Goal: Transaction & Acquisition: Purchase product/service

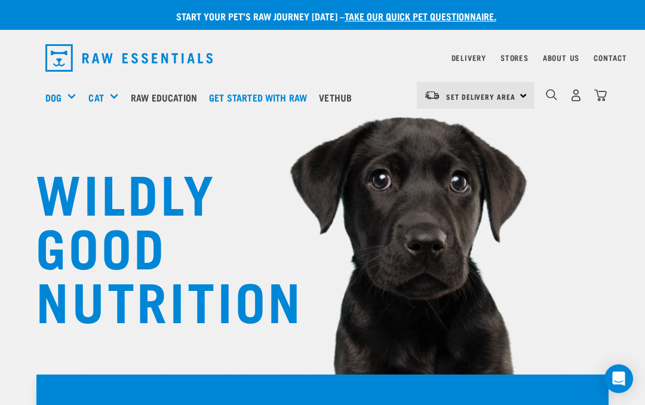
click at [575, 97] on img "dropdown navigation" at bounding box center [576, 95] width 13 height 13
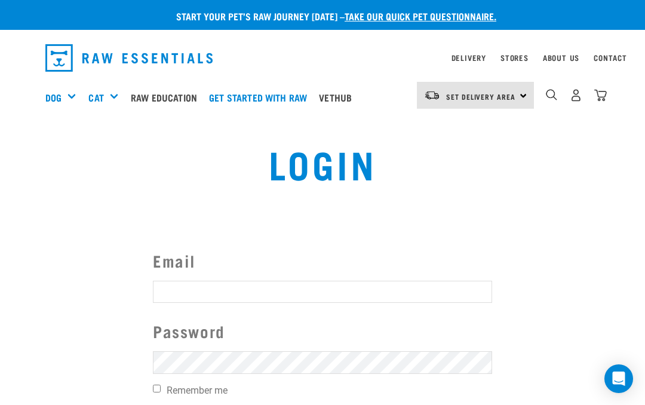
click at [207, 281] on input "Email" at bounding box center [322, 292] width 339 height 22
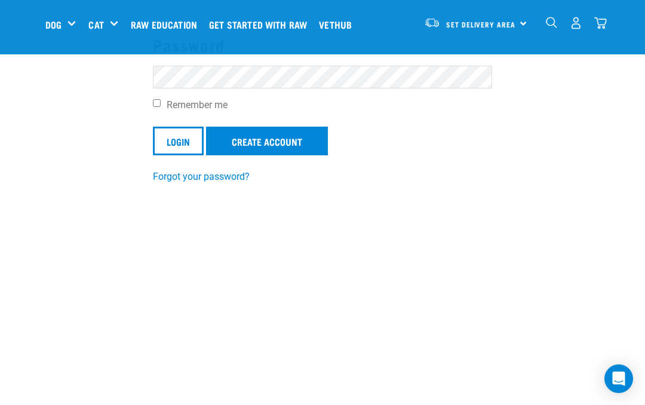
scroll to position [194, 0]
type input "mary.kit@xtra.co.nz"
click at [407, 137] on form "Email mary.kit@xtra.co.nz Password Remember me Login Create Account" at bounding box center [322, 58] width 339 height 192
click at [161, 100] on input "Remember me" at bounding box center [157, 103] width 8 height 8
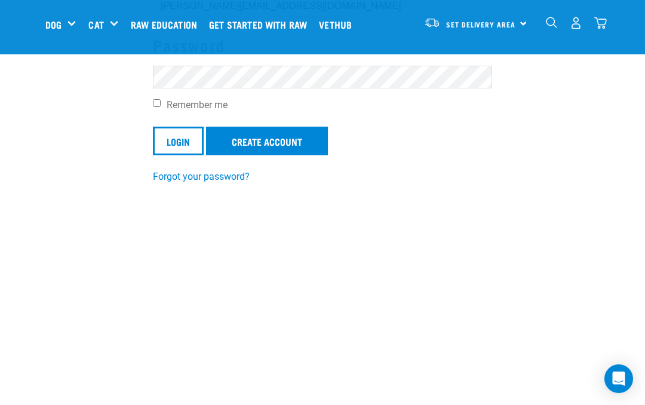
checkbox input "true"
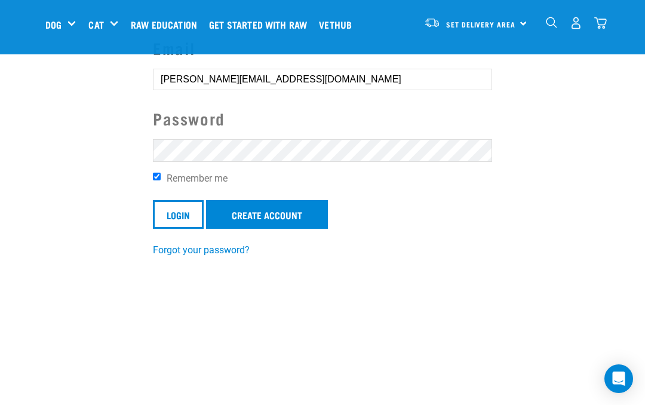
scroll to position [121, 0]
click at [181, 210] on input "Login" at bounding box center [178, 215] width 51 height 29
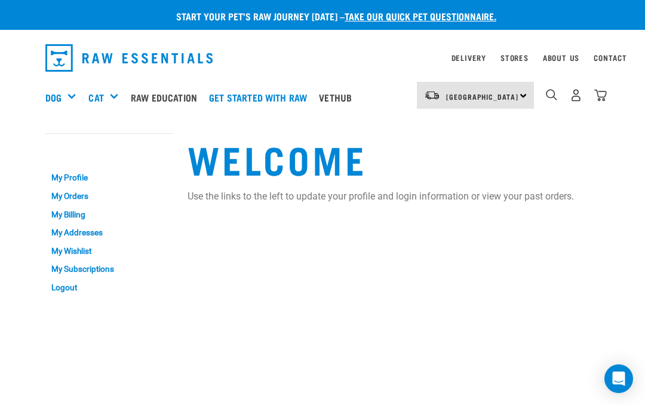
click at [0, 0] on div "Shop All Dog" at bounding box center [0, 0] width 0 height 0
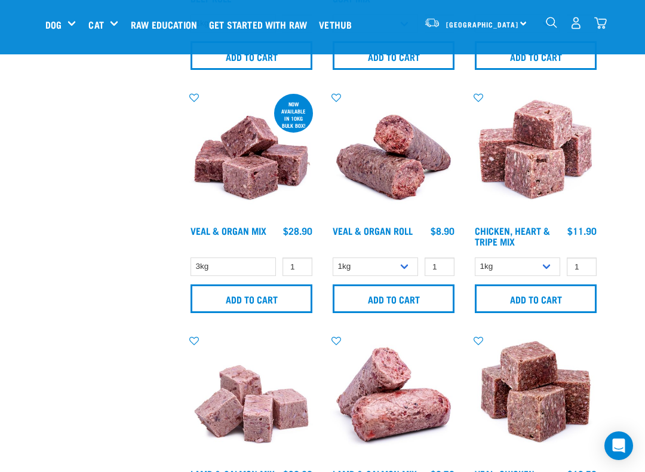
scroll to position [1704, 0]
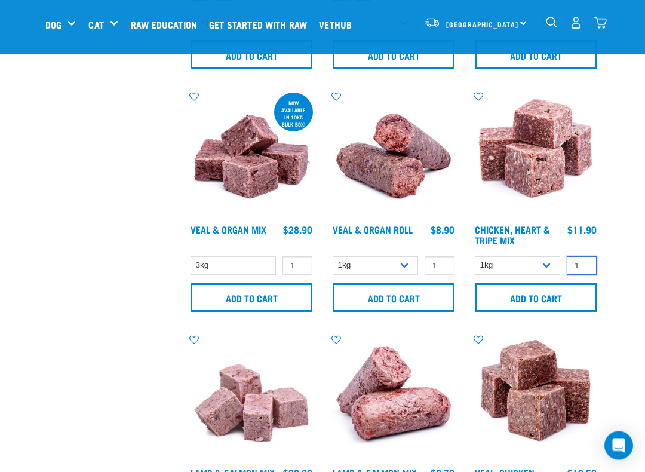
click at [585, 274] on input "1" at bounding box center [582, 266] width 30 height 19
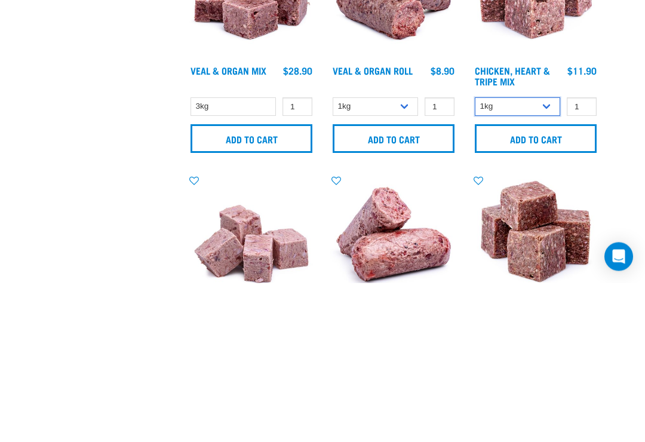
click at [554, 257] on select "1kg 3kg" at bounding box center [517, 266] width 85 height 19
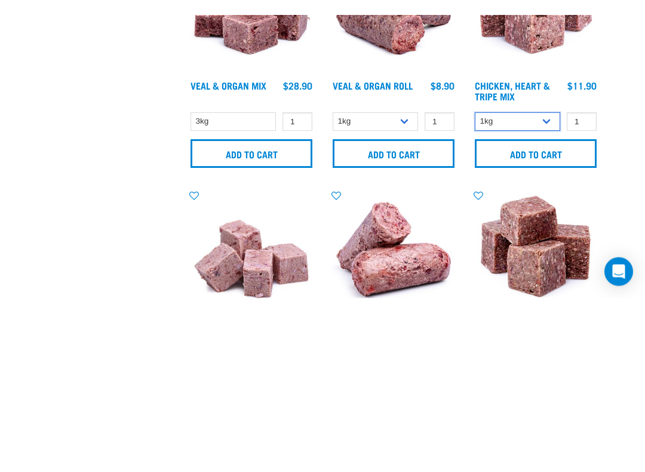
scroll to position [1864, 0]
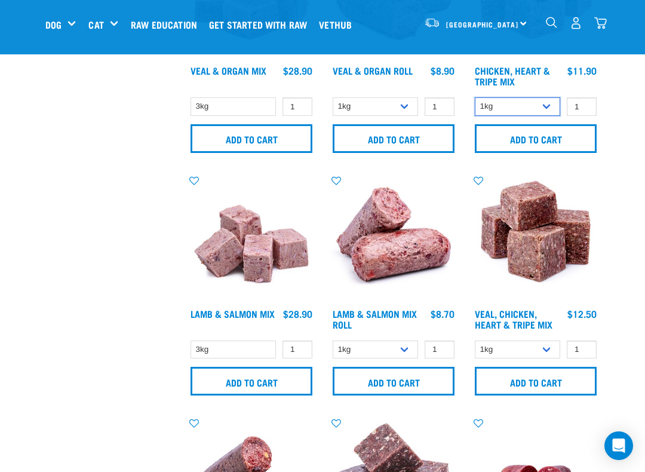
select select "368"
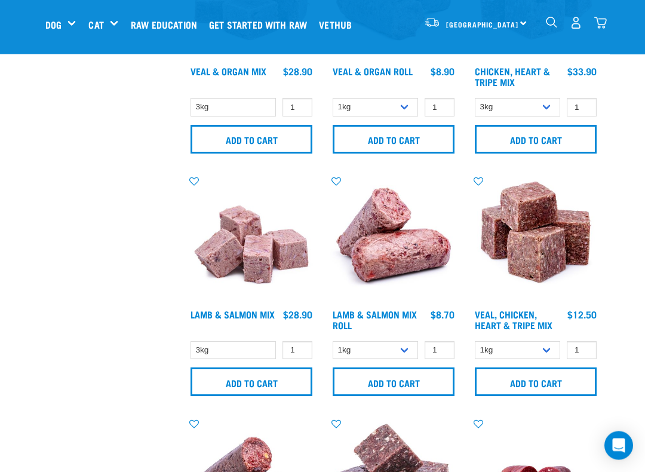
click at [547, 144] on input "Add to cart" at bounding box center [536, 139] width 122 height 29
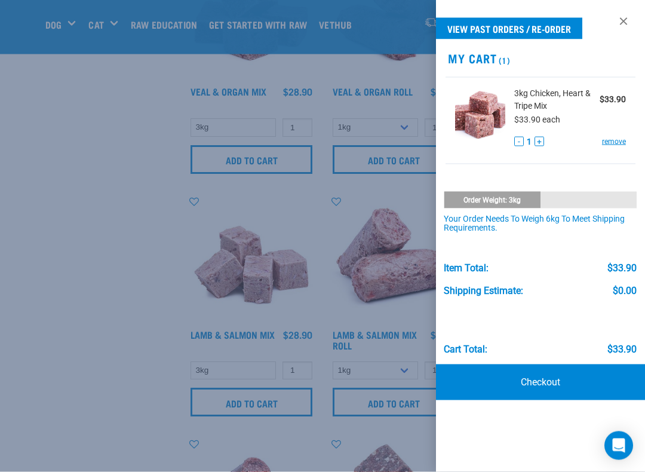
scroll to position [1844, 0]
click at [626, 16] on link at bounding box center [623, 21] width 19 height 19
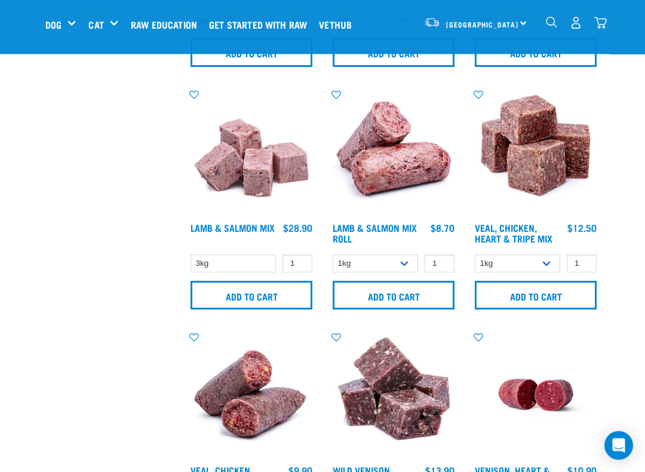
scroll to position [1953, 0]
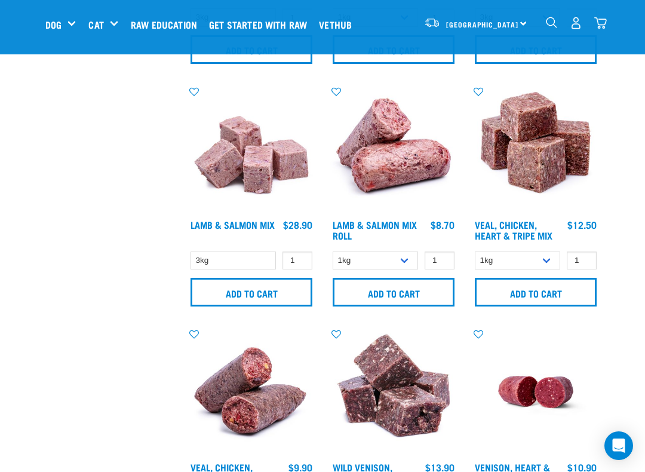
click at [543, 265] on select "1kg 3kg" at bounding box center [517, 261] width 85 height 19
select select "752"
click at [556, 292] on input "Add to cart" at bounding box center [536, 292] width 122 height 29
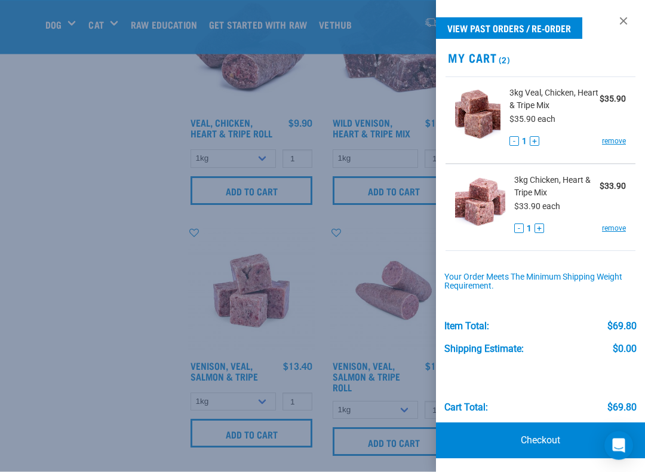
scroll to position [2298, 0]
click at [636, 10] on div "View past orders / re-order My Cart (2) 3kg Veal, Chicken, Heart & Tripe Mix $3…" at bounding box center [540, 236] width 209 height 472
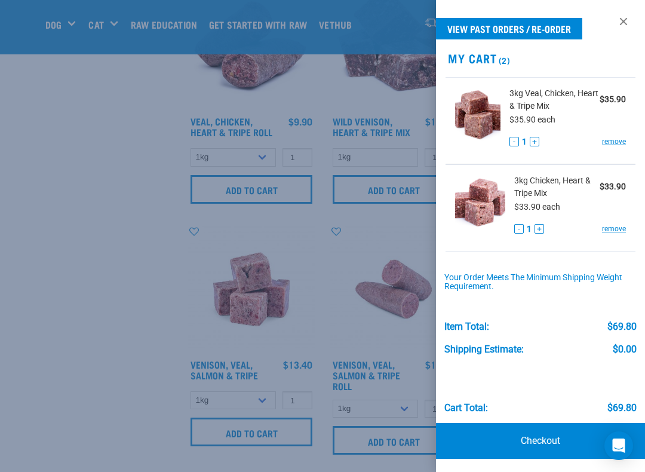
click at [625, 27] on link at bounding box center [623, 21] width 19 height 19
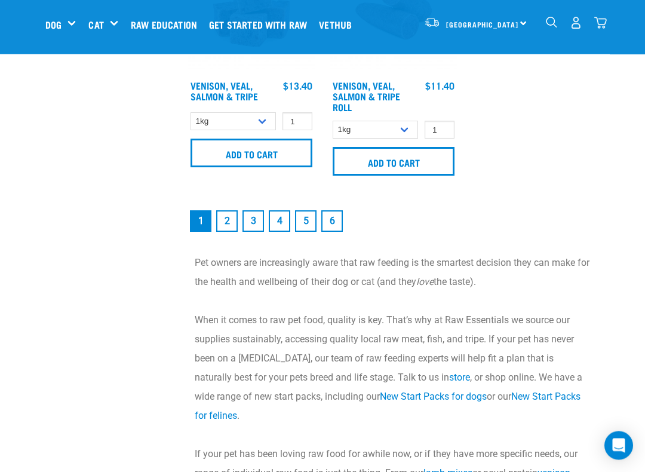
scroll to position [2578, 0]
click at [229, 232] on link "2" at bounding box center [227, 221] width 22 height 22
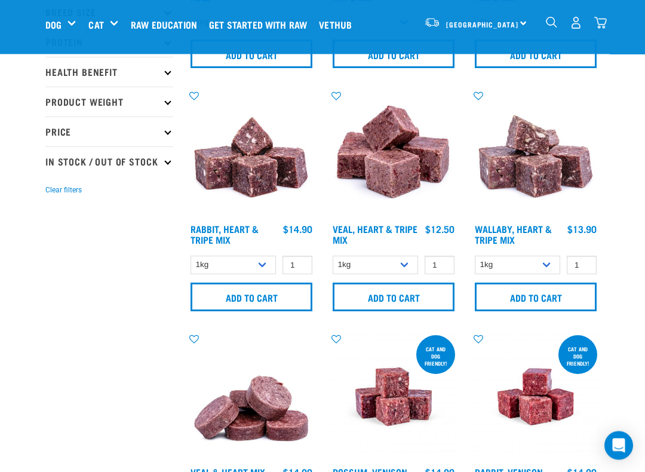
scroll to position [239, 0]
click at [403, 259] on select "1kg 3kg" at bounding box center [375, 265] width 85 height 19
select select "755"
click at [422, 291] on input "Add to cart" at bounding box center [394, 297] width 122 height 29
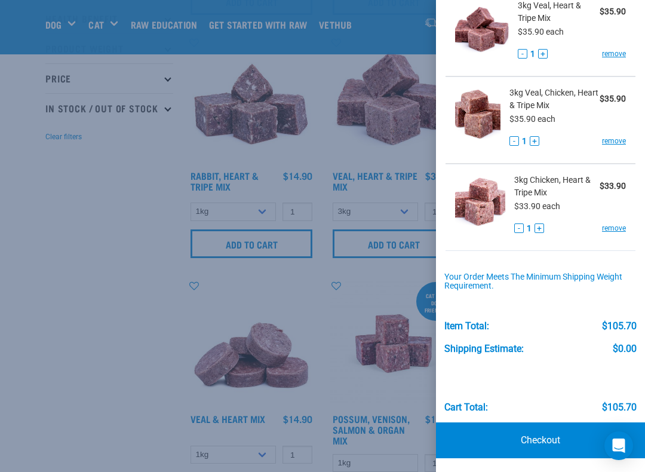
scroll to position [87, 0]
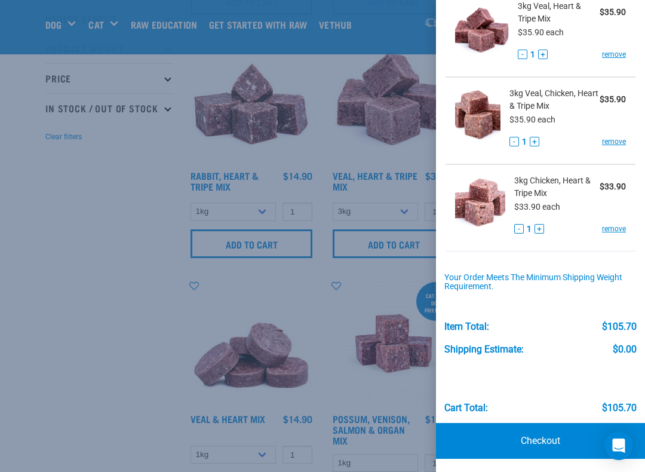
click at [546, 404] on link "Checkout" at bounding box center [540, 441] width 209 height 36
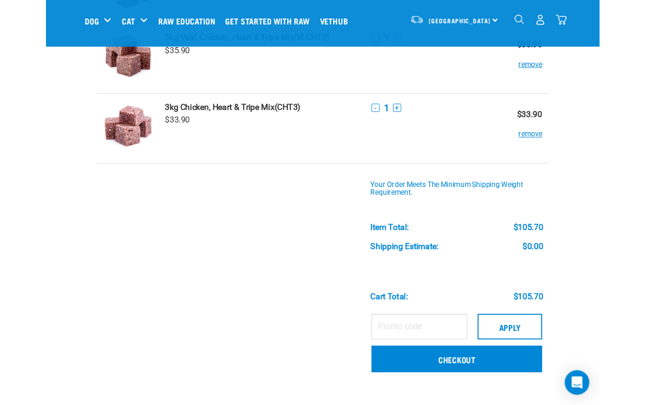
scroll to position [224, 0]
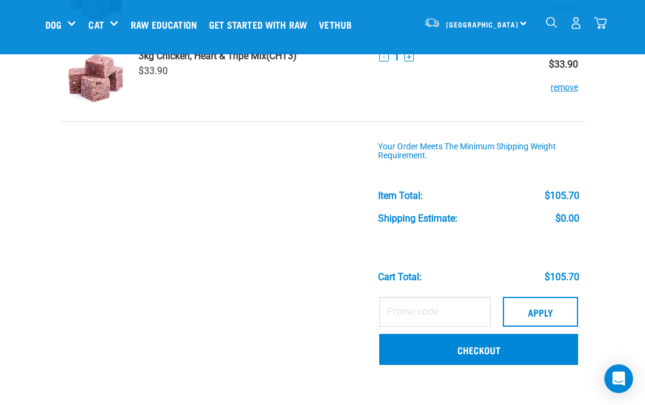
click at [518, 351] on link "Checkout" at bounding box center [478, 349] width 199 height 31
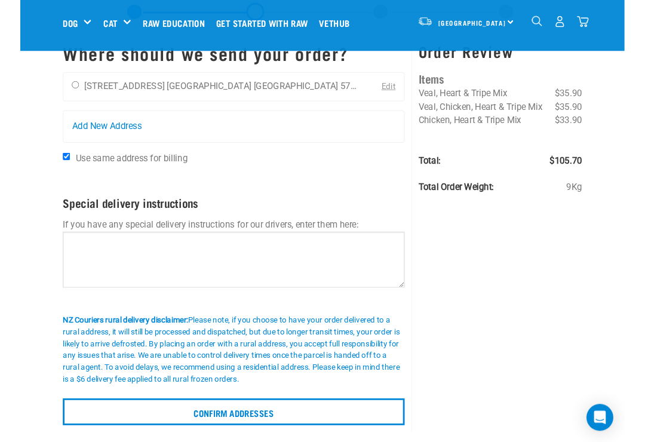
scroll to position [47, 0]
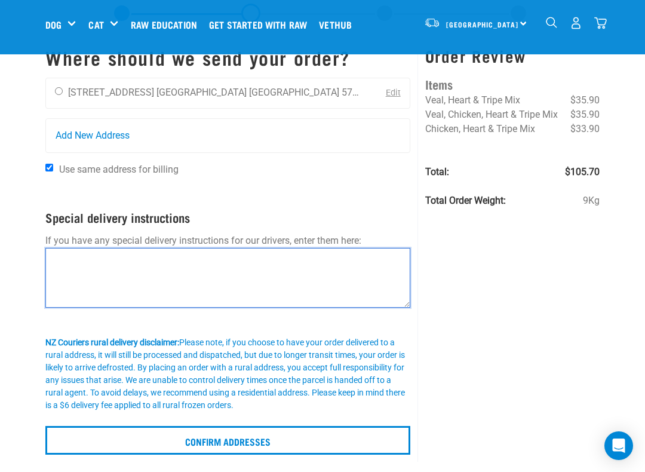
click at [70, 257] on textarea at bounding box center [227, 278] width 365 height 60
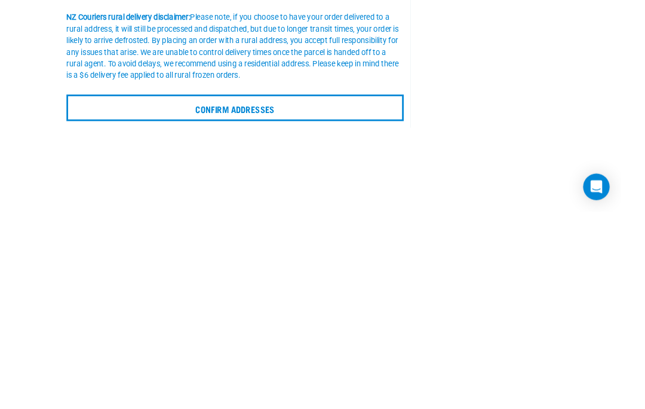
scroll to position [158, 0]
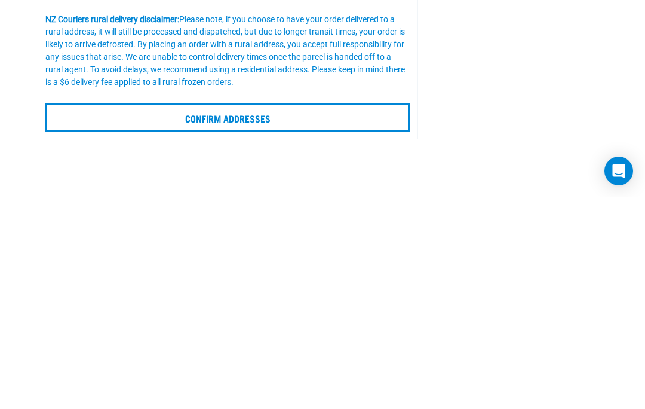
type textarea "Leave at front door if not home Thank You."
click at [285, 314] on input "Confirm addresses" at bounding box center [227, 328] width 365 height 29
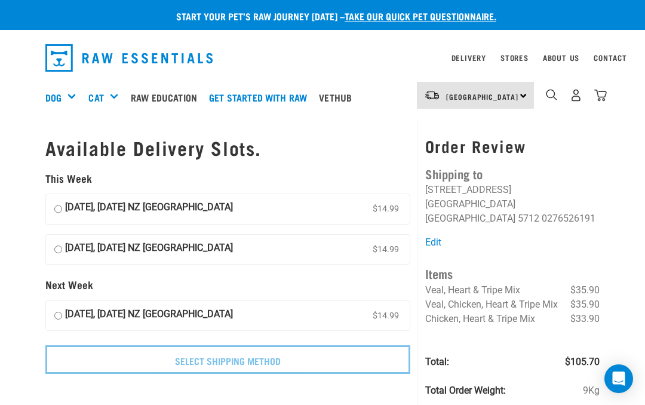
click at [62, 203] on input "[DATE], [DATE] NZ [GEOGRAPHIC_DATA] $14.99" at bounding box center [58, 209] width 8 height 18
radio input "true"
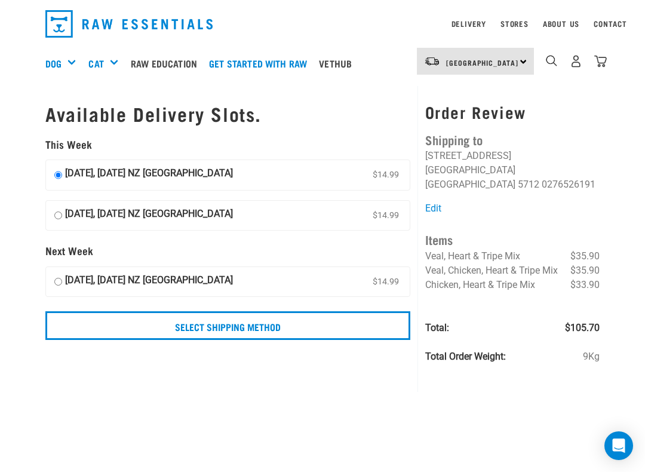
scroll to position [29, 0]
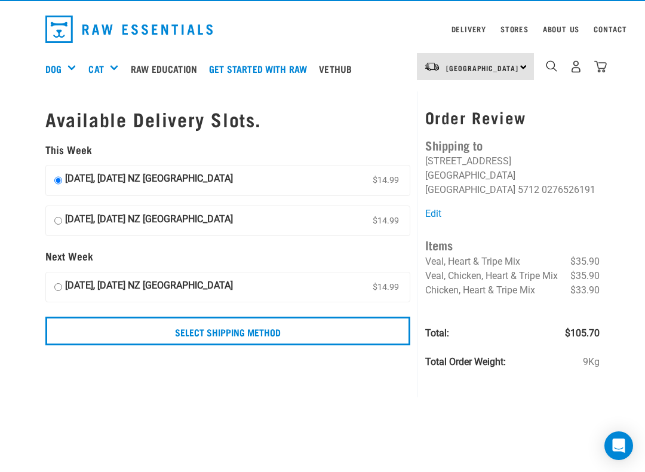
click at [349, 326] on input "Select Shipping Method" at bounding box center [227, 331] width 365 height 29
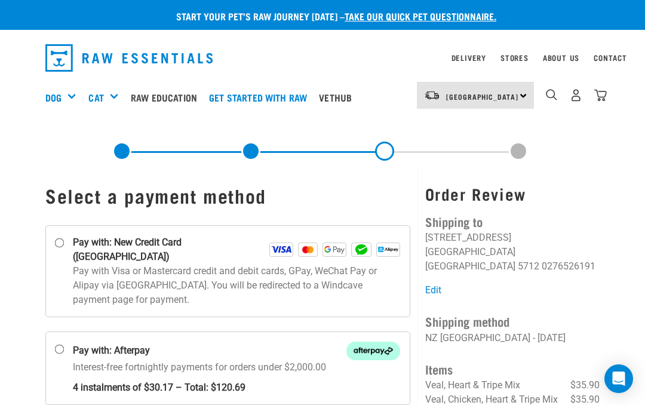
click at [62, 243] on input "Pay with: New Credit Card ([GEOGRAPHIC_DATA])" at bounding box center [60, 243] width 10 height 10
radio input "true"
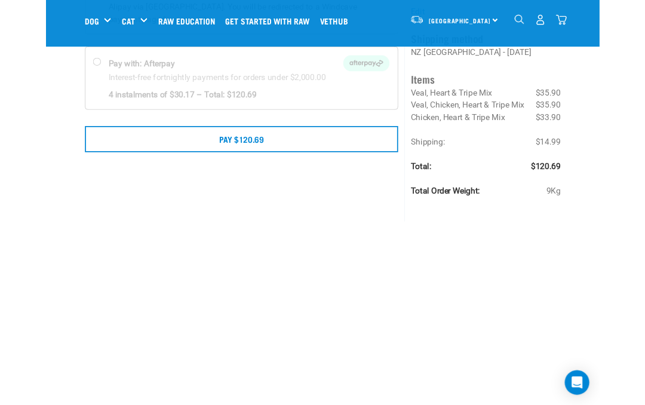
scroll to position [185, 0]
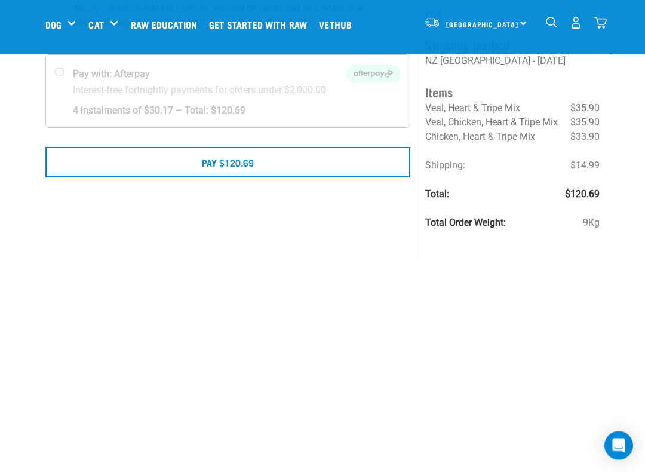
click at [298, 155] on button "Pay $120.69" at bounding box center [227, 163] width 365 height 30
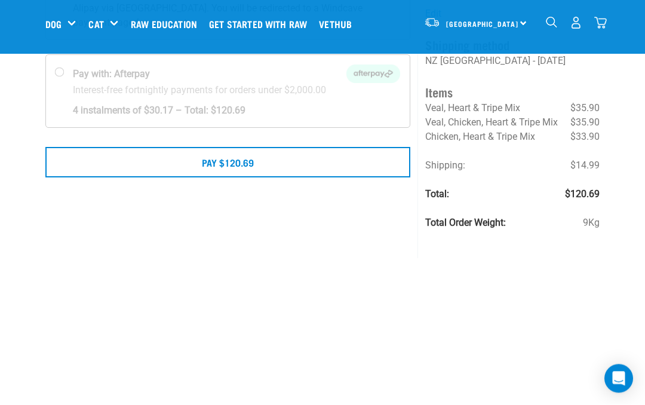
scroll to position [219, 0]
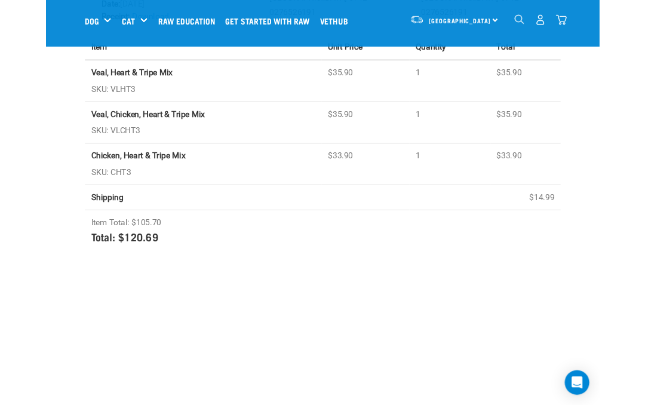
scroll to position [206, 0]
